Goal: Submit feedback/report problem

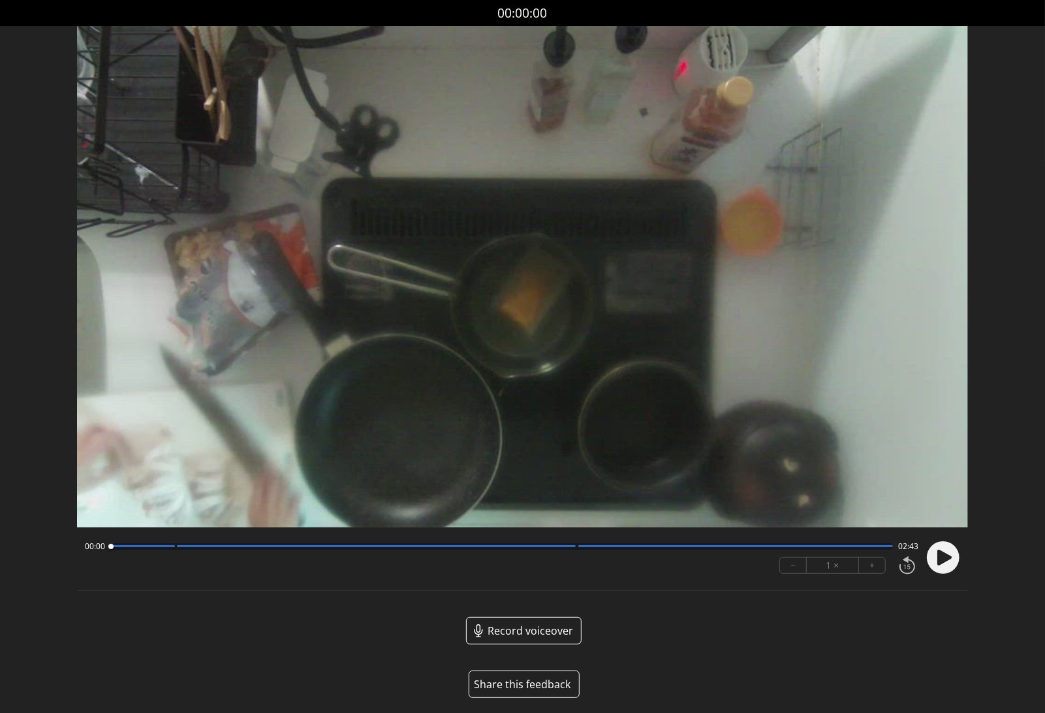
click at [537, 693] on button "Share this feedback" at bounding box center [524, 683] width 111 height 27
